Goal: Information Seeking & Learning: Learn about a topic

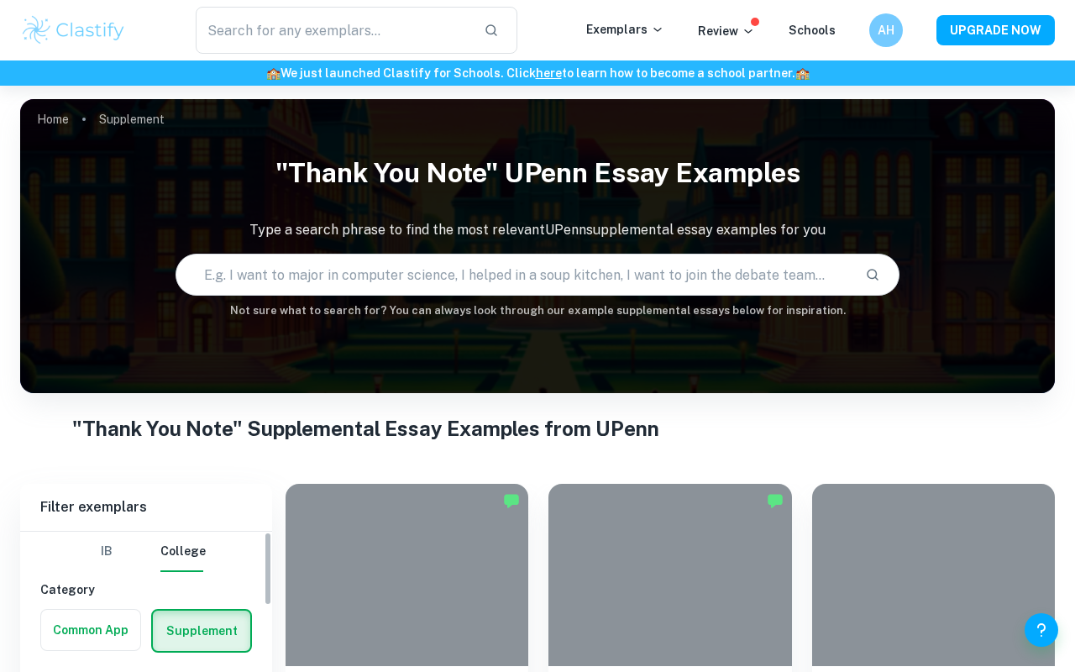
scroll to position [166, 0]
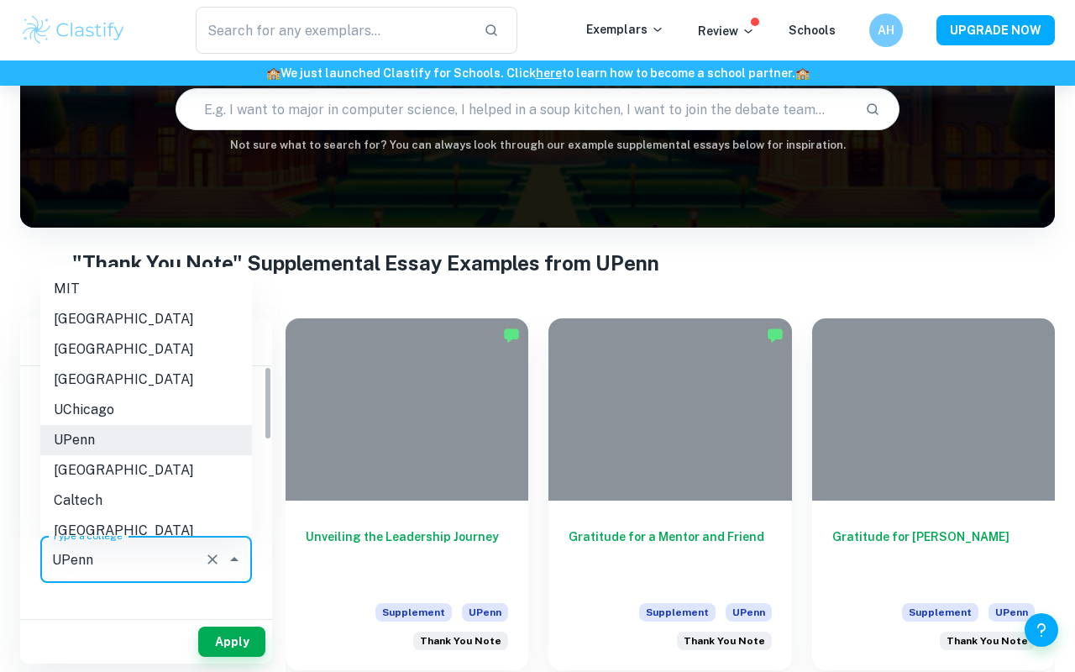
click at [144, 546] on input "UPenn" at bounding box center [123, 560] width 150 height 32
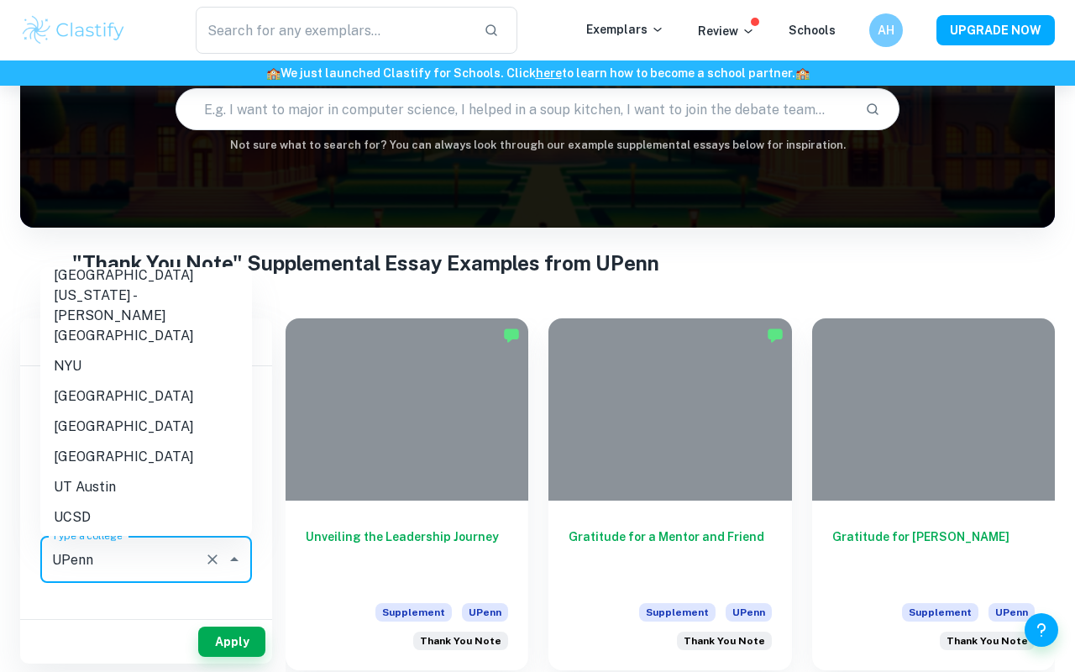
scroll to position [408, 0]
click at [148, 380] on li "[GEOGRAPHIC_DATA]" at bounding box center [146, 395] width 212 height 30
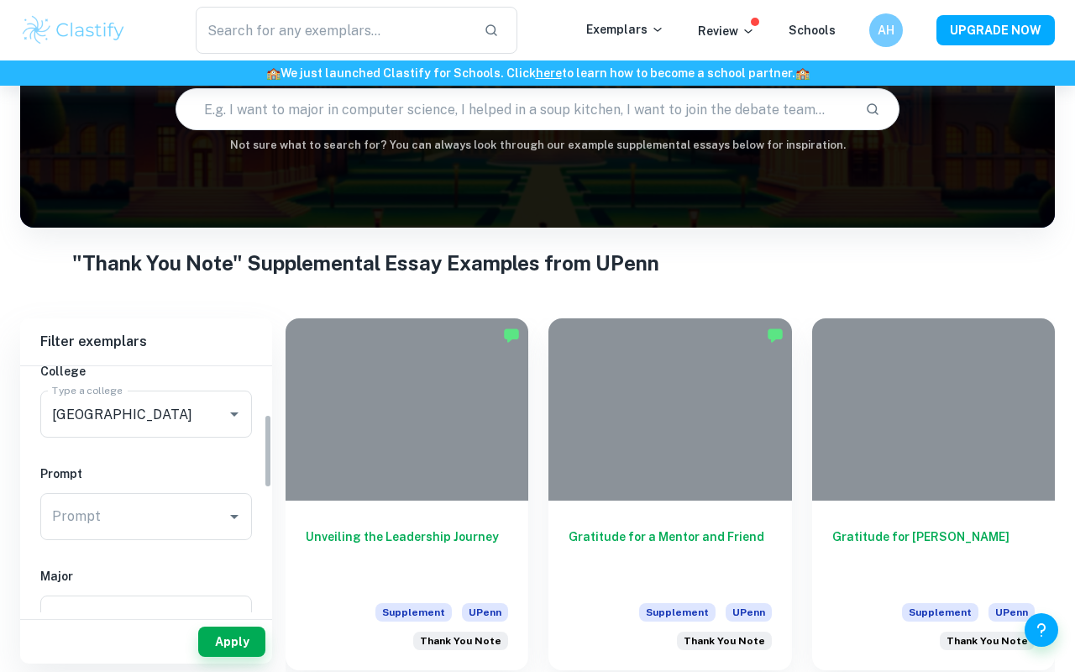
scroll to position [176, 0]
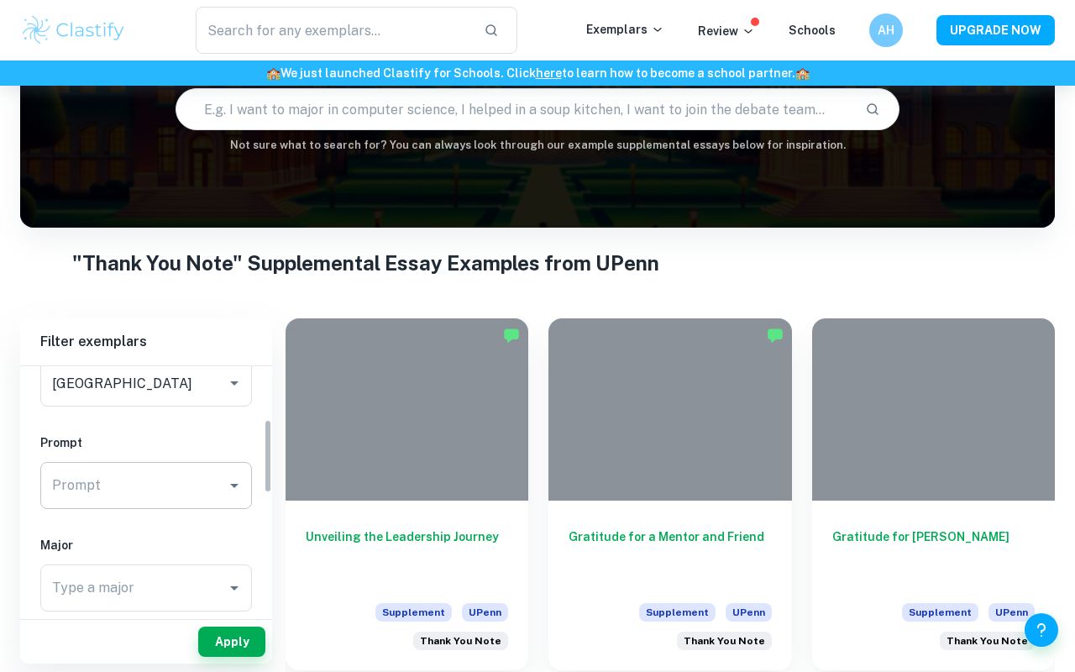
click at [133, 493] on input "Write a short thank-you note to someone you have not yet thanked and would like…" at bounding box center [133, 486] width 171 height 32
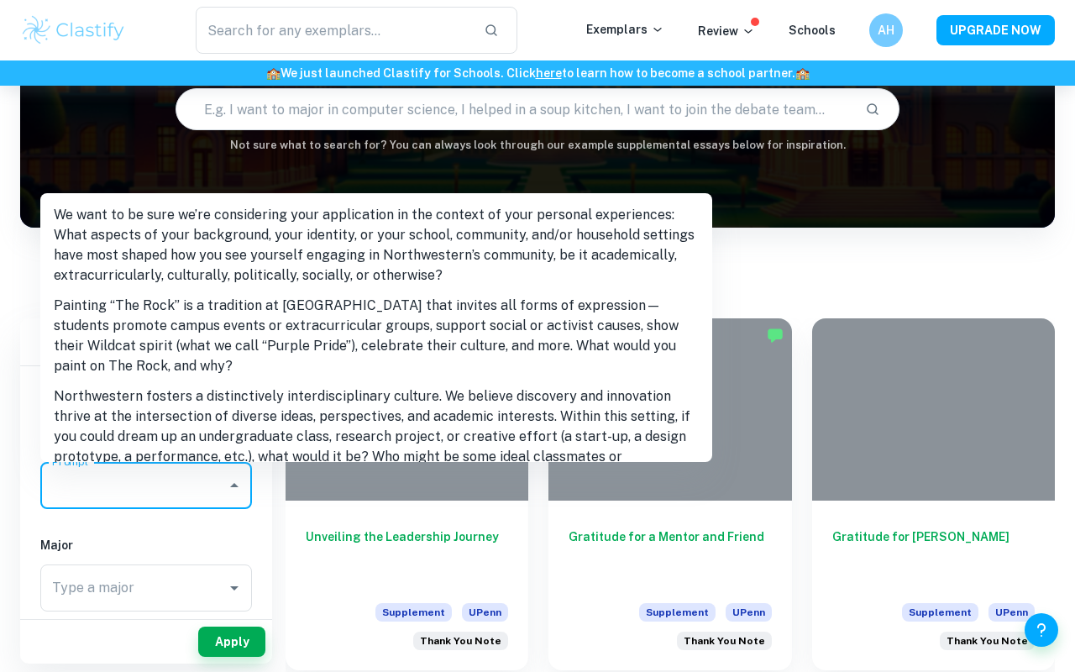
click at [193, 278] on li "We want to be sure we’re considering your application in the context of your pe…" at bounding box center [376, 245] width 672 height 91
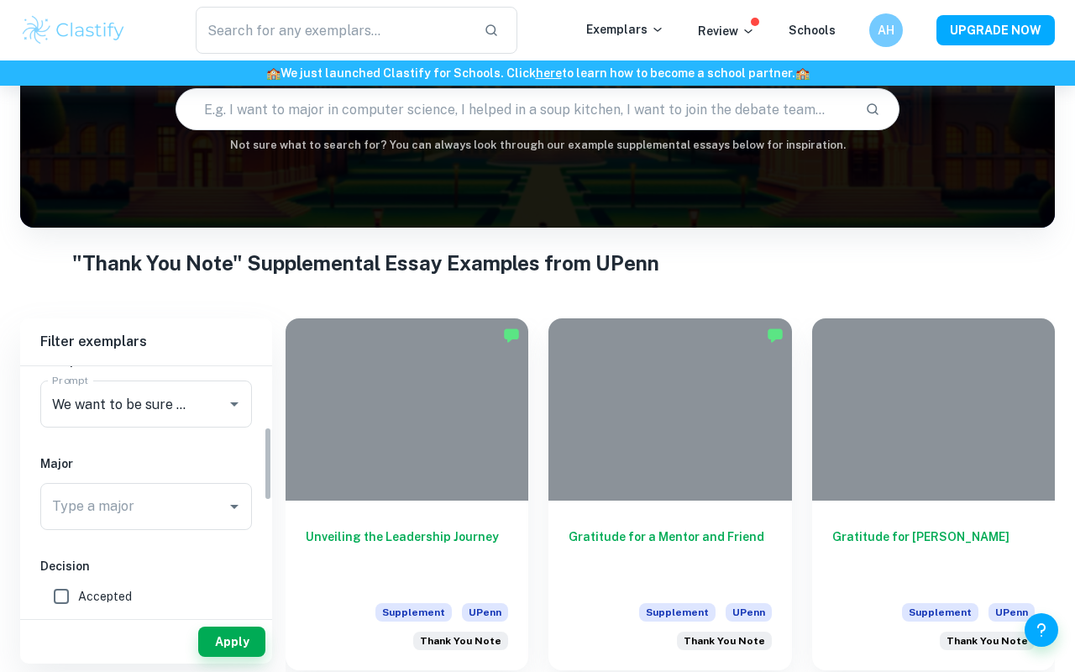
scroll to position [349, 0]
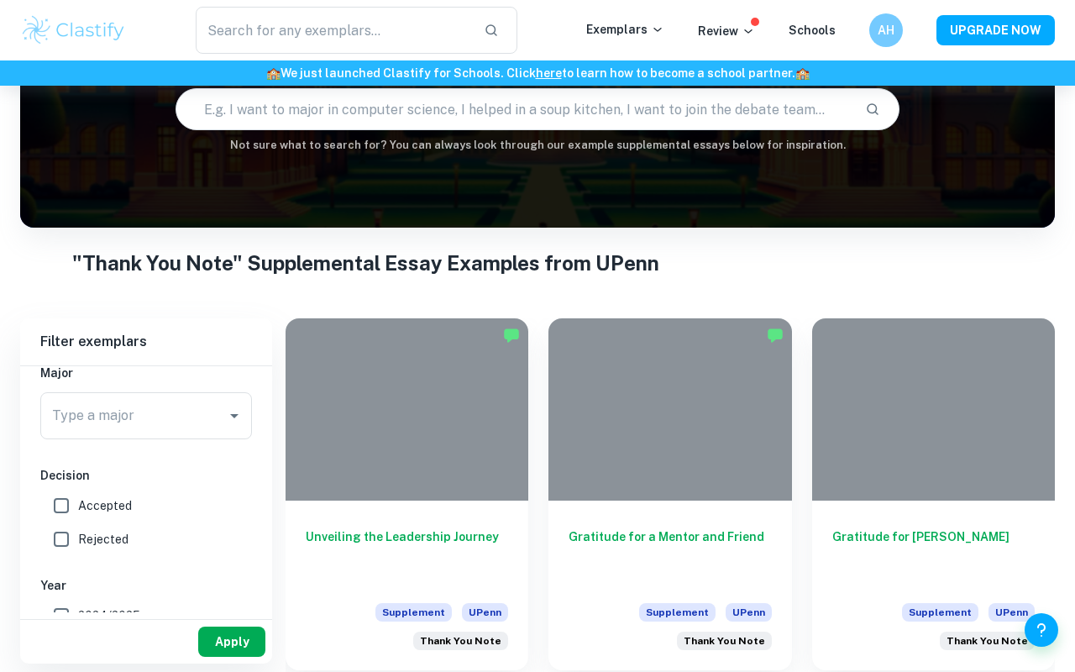
click at [228, 634] on button "Apply" at bounding box center [231, 642] width 67 height 30
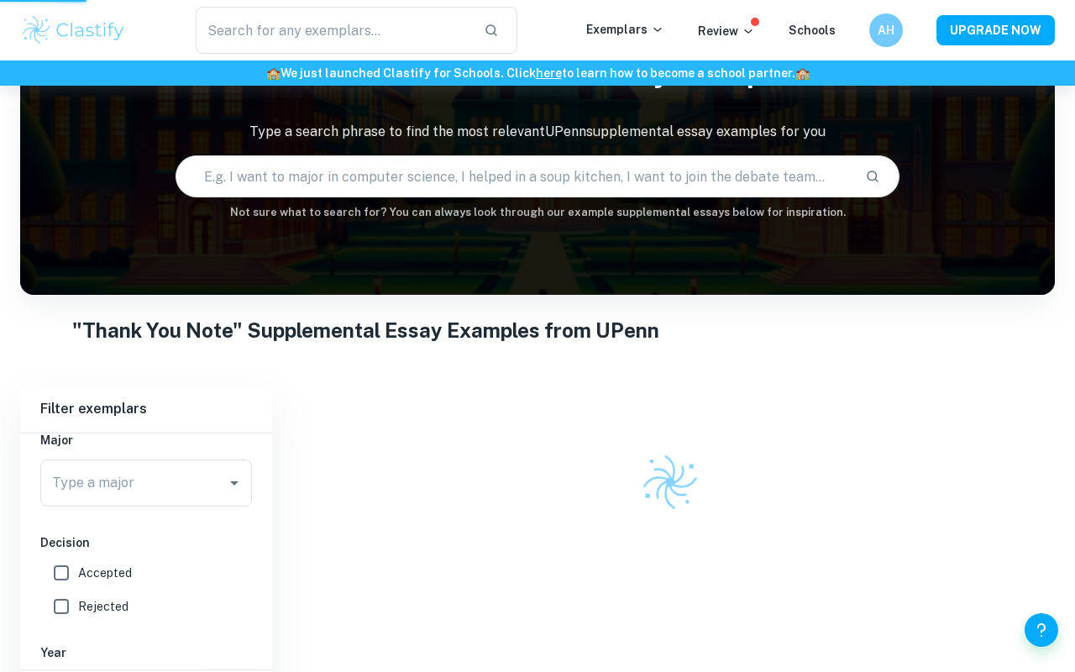
scroll to position [86, 0]
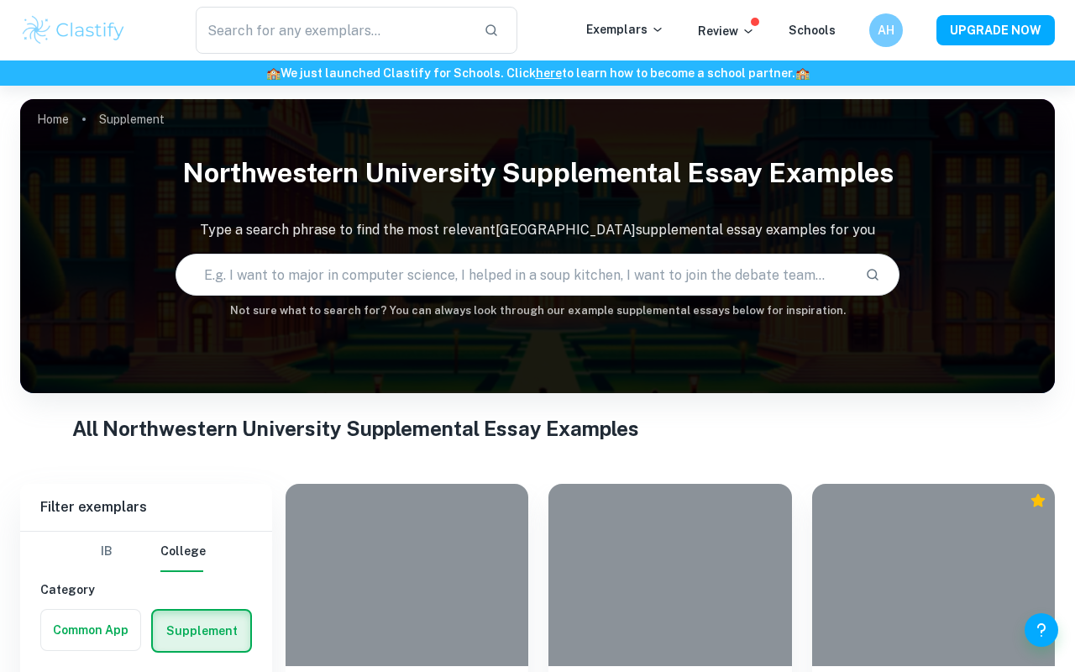
scroll to position [129, 0]
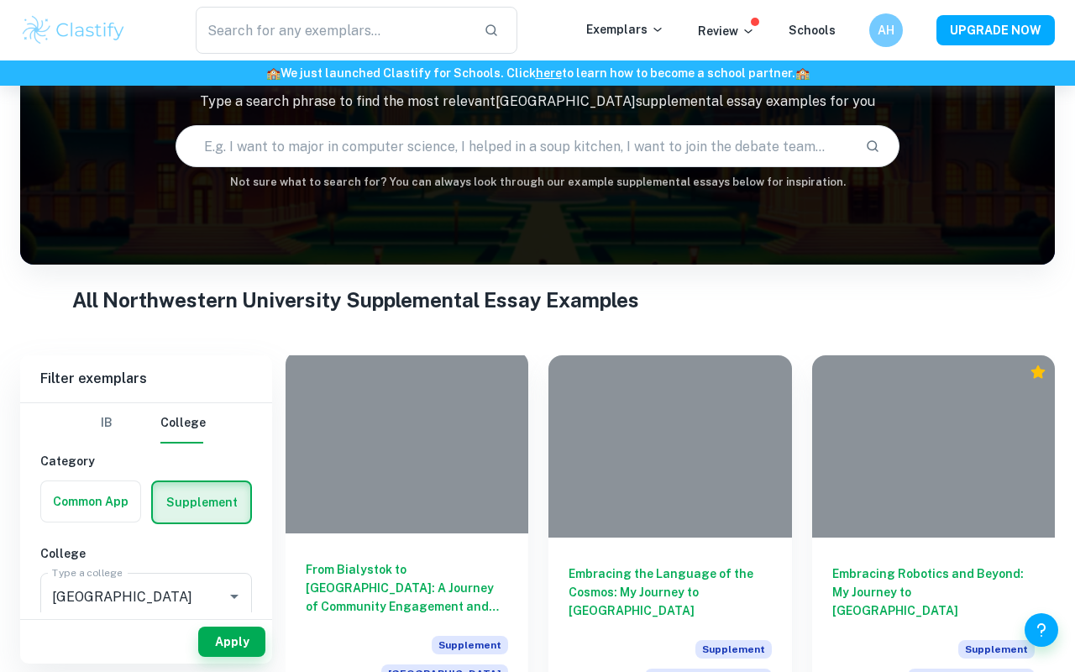
click at [344, 573] on h6 "From Bialystok to [GEOGRAPHIC_DATA]: A Journey of Community Engagement and Empo…" at bounding box center [407, 587] width 202 height 55
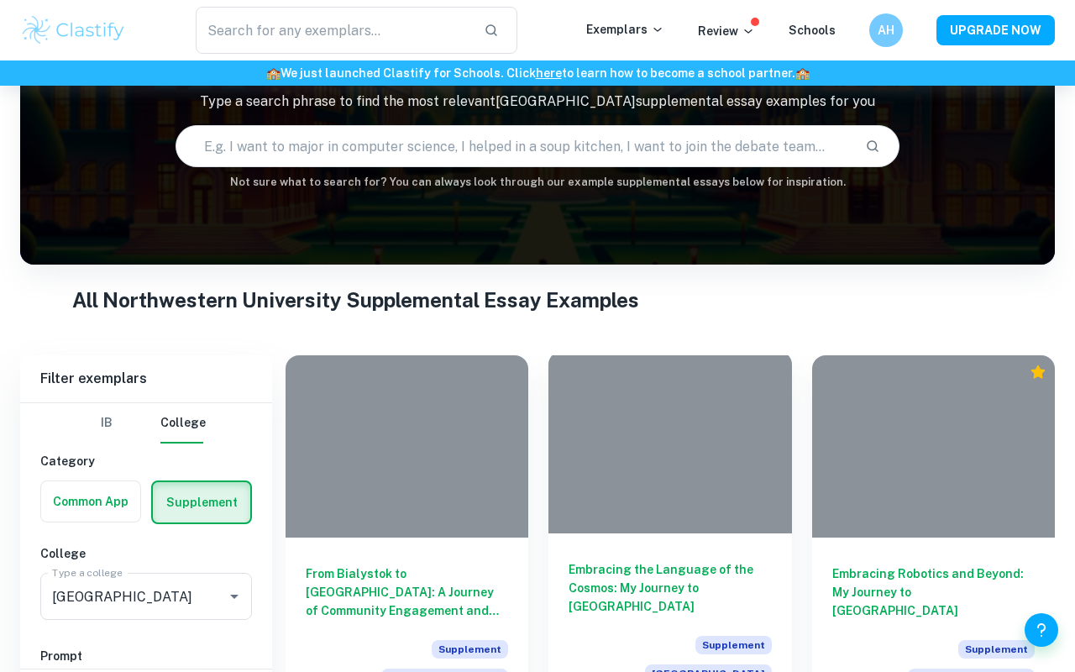
scroll to position [191, 0]
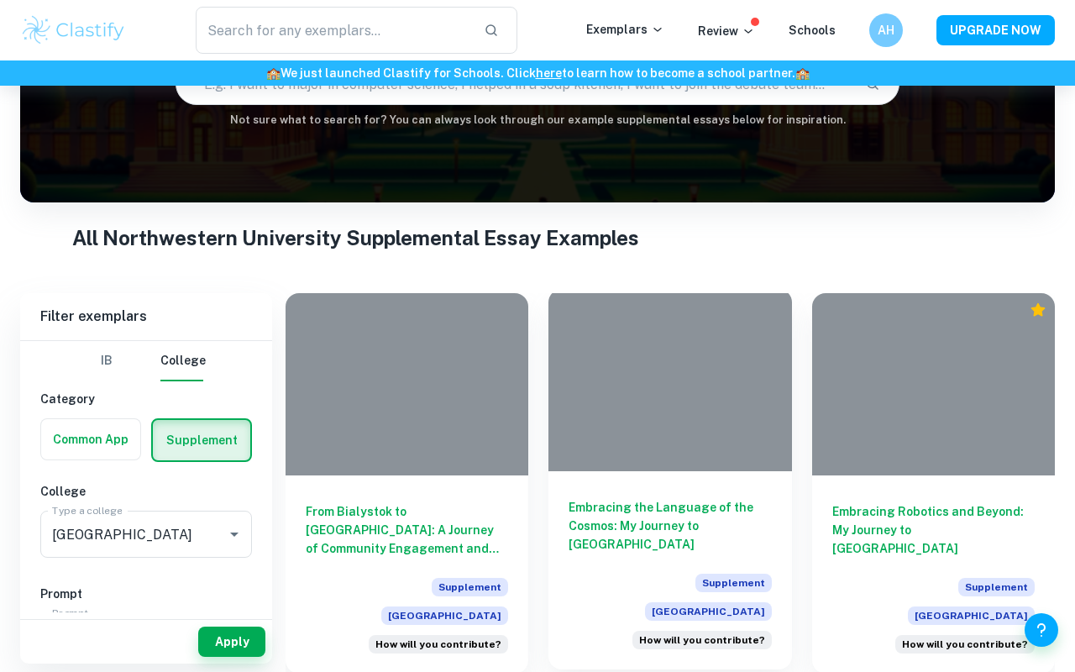
click at [641, 438] on div at bounding box center [670, 380] width 243 height 182
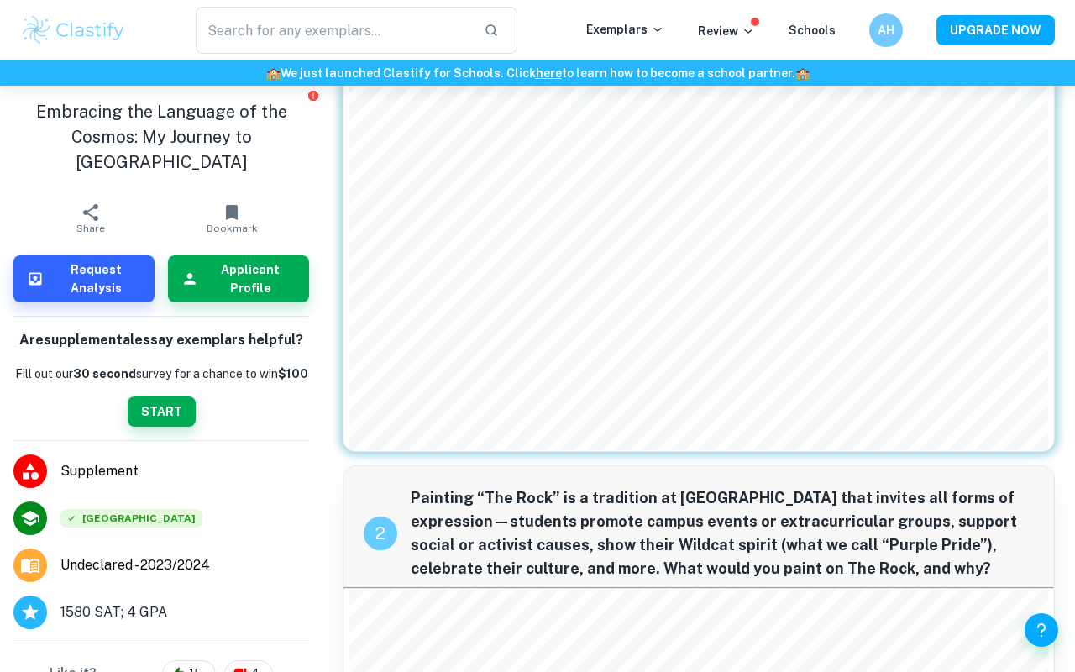
scroll to position [565, 0]
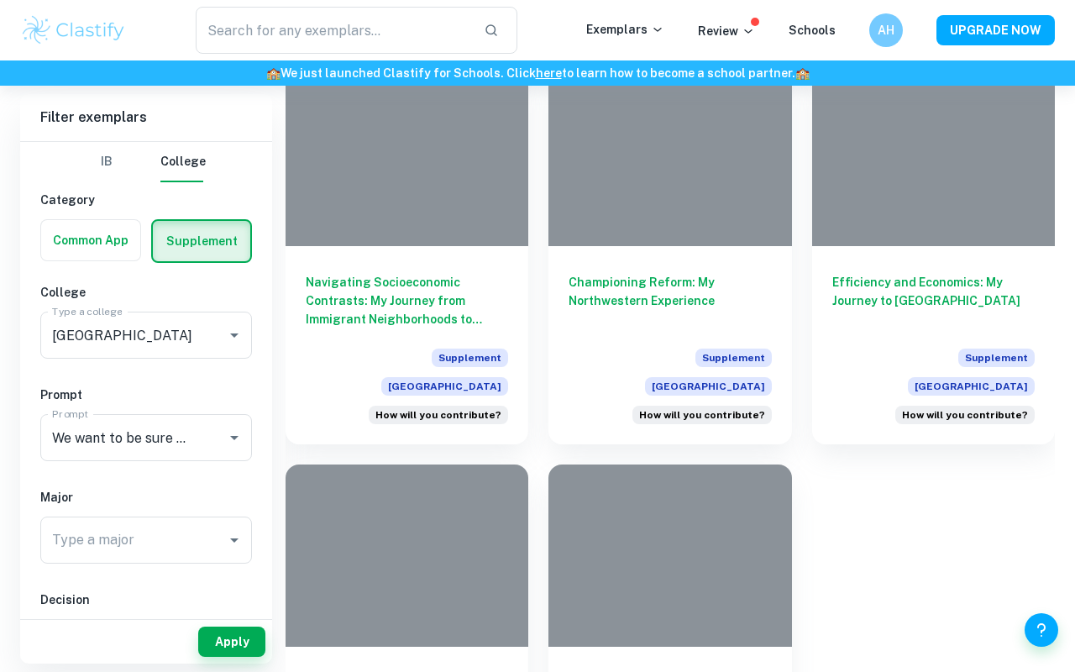
scroll to position [1327, 0]
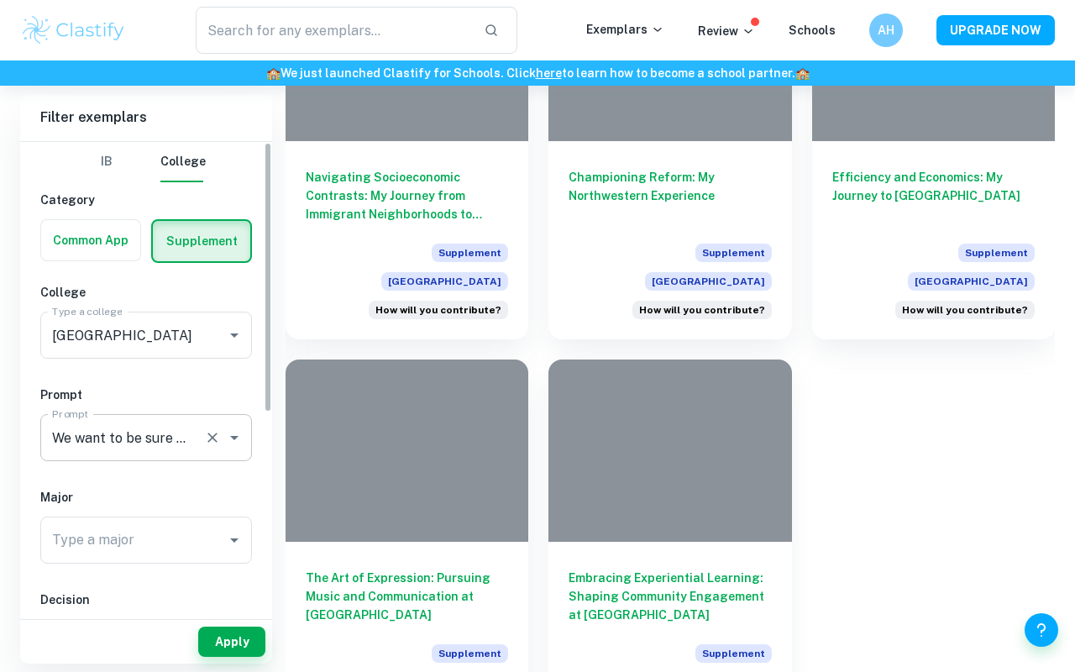
click at [199, 441] on div "We want to be sure we’re considering your application in the context of your pe…" at bounding box center [146, 437] width 212 height 47
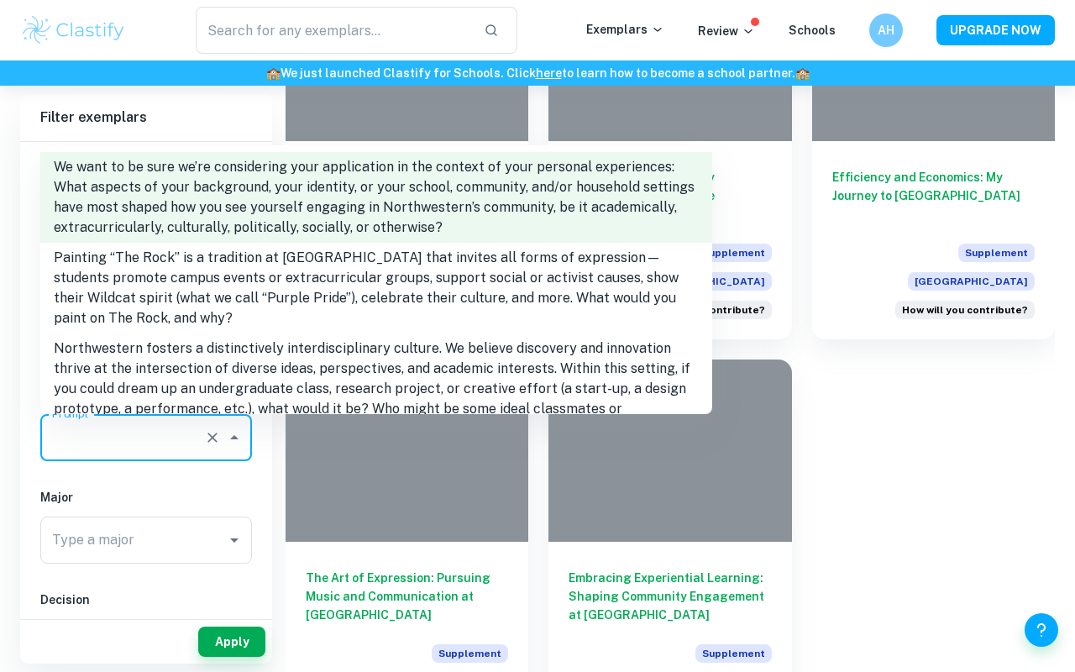
click at [510, 280] on li "Painting “The Rock” is a tradition at [GEOGRAPHIC_DATA] that invites all forms …" at bounding box center [376, 288] width 672 height 91
type input "Painting “The Rock” is a tradition at [GEOGRAPHIC_DATA] that invites all forms …"
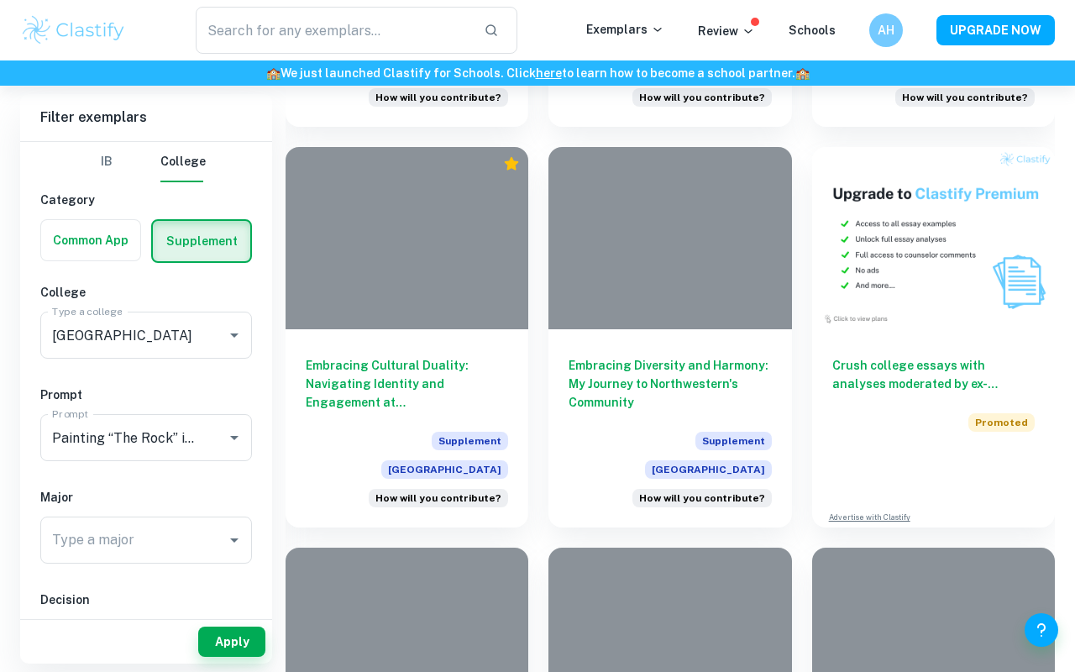
scroll to position [736, 0]
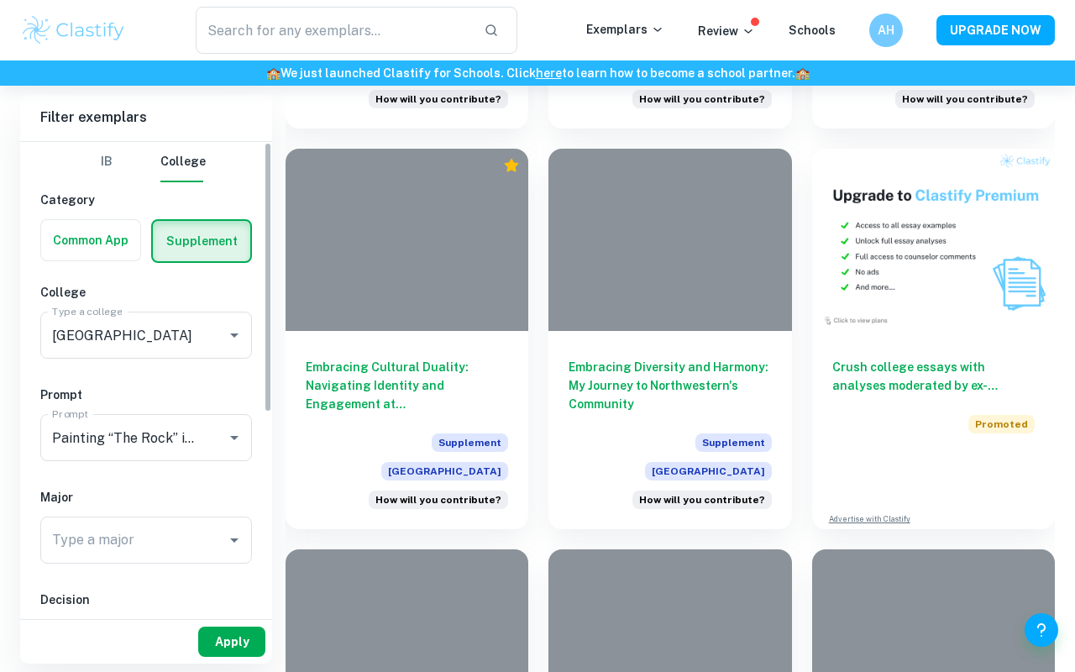
click at [230, 638] on button "Apply" at bounding box center [231, 642] width 67 height 30
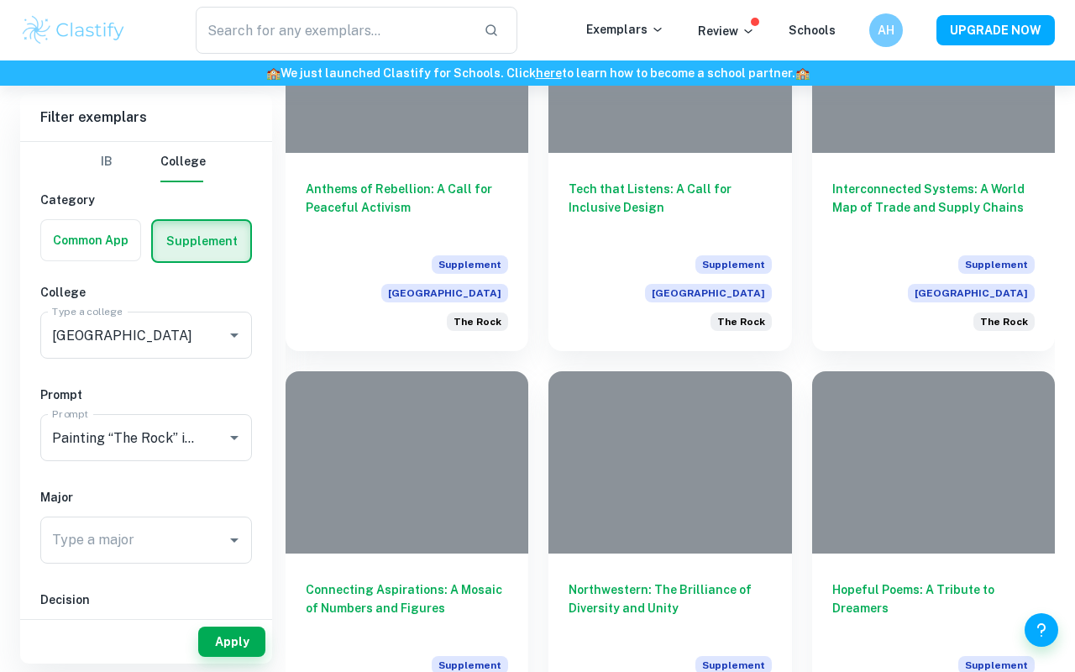
scroll to position [1395, 0]
